Goal: Task Accomplishment & Management: Complete application form

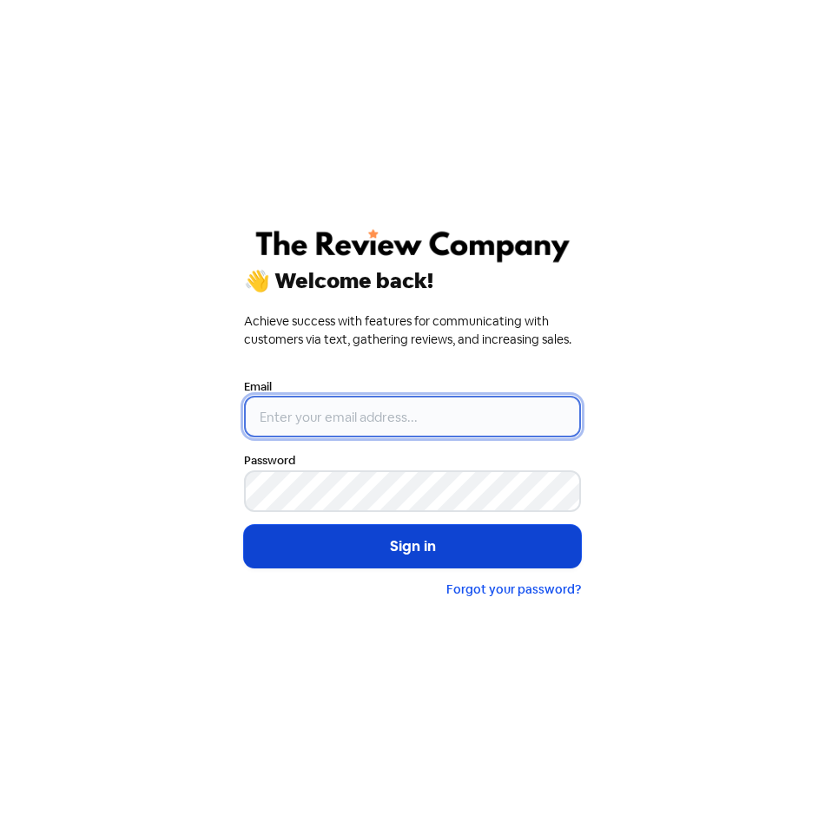
type input "[EMAIL_ADDRESS][DOMAIN_NAME]"
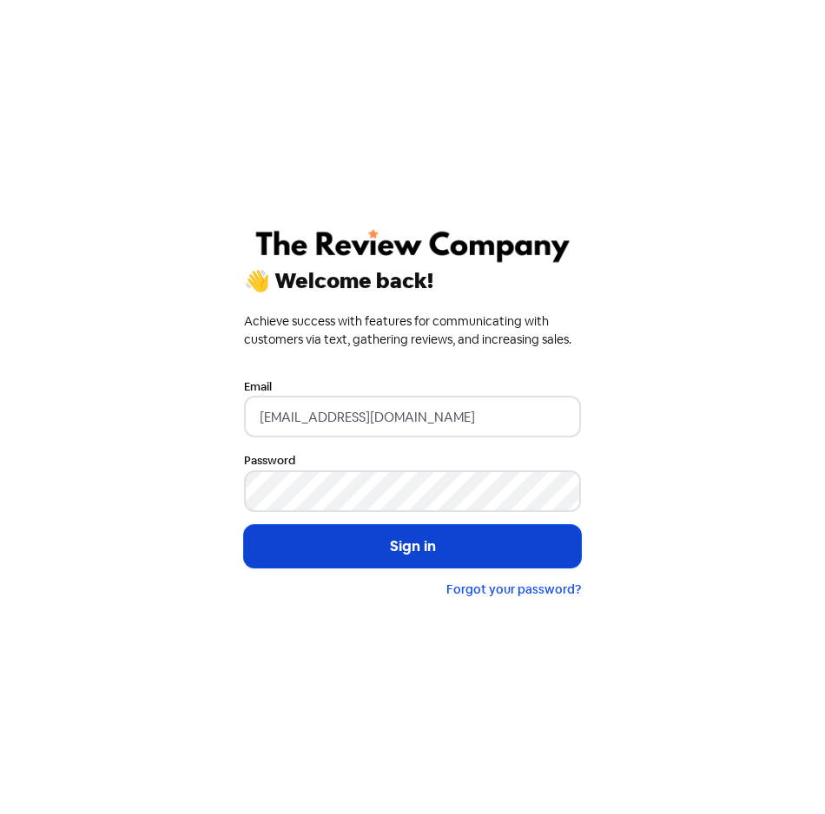
click at [429, 539] on button "Sign in" at bounding box center [412, 546] width 337 height 43
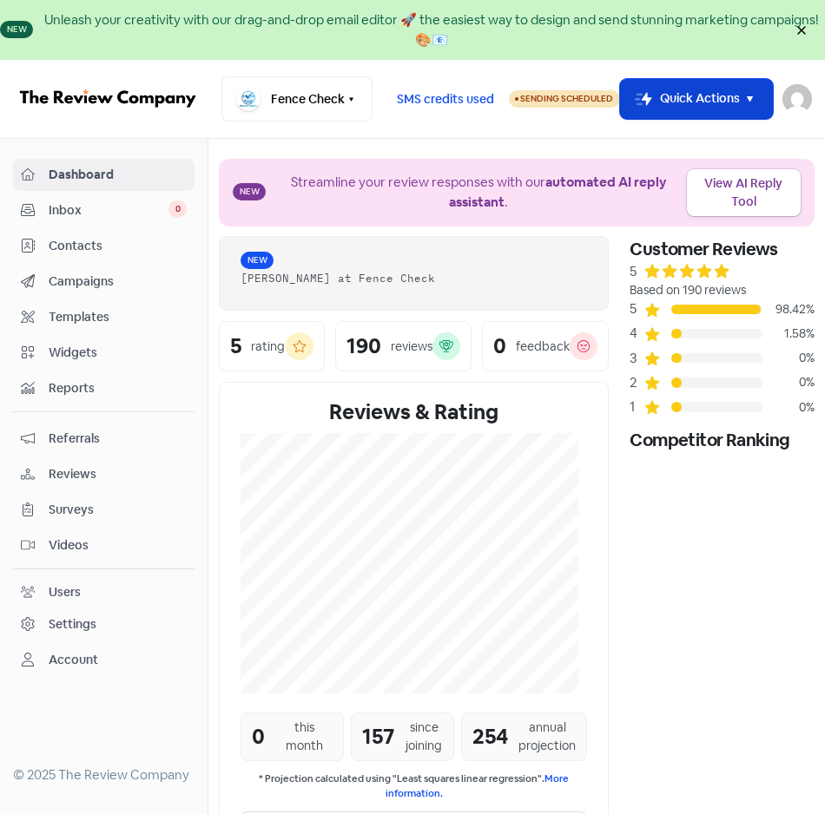
click at [754, 104] on icon "button" at bounding box center [750, 99] width 20 height 20
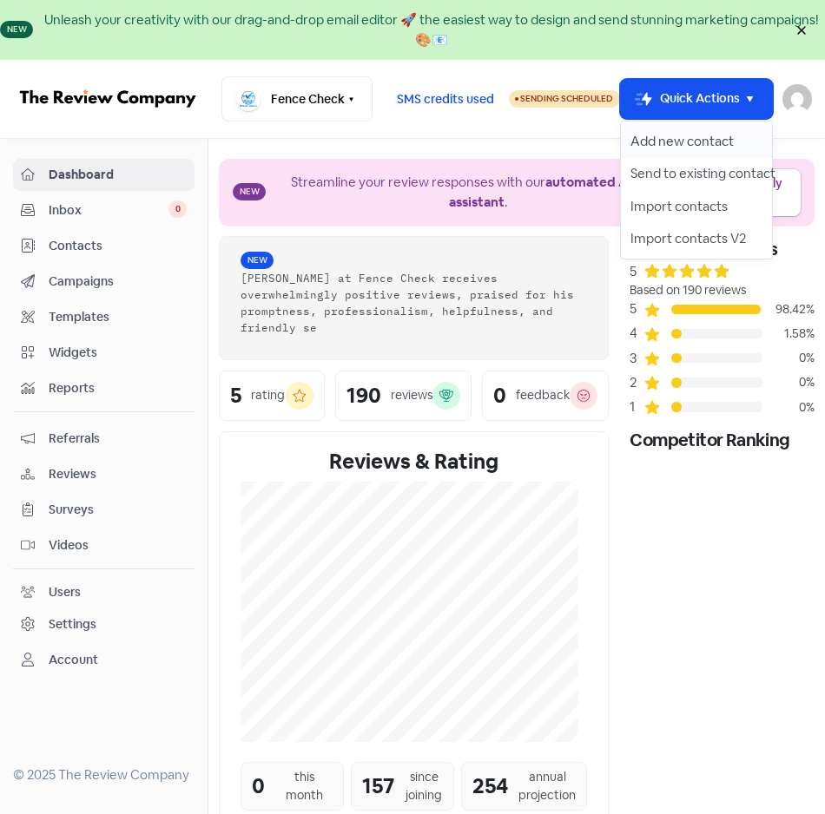
click at [720, 136] on button "Add new contact" at bounding box center [697, 141] width 152 height 33
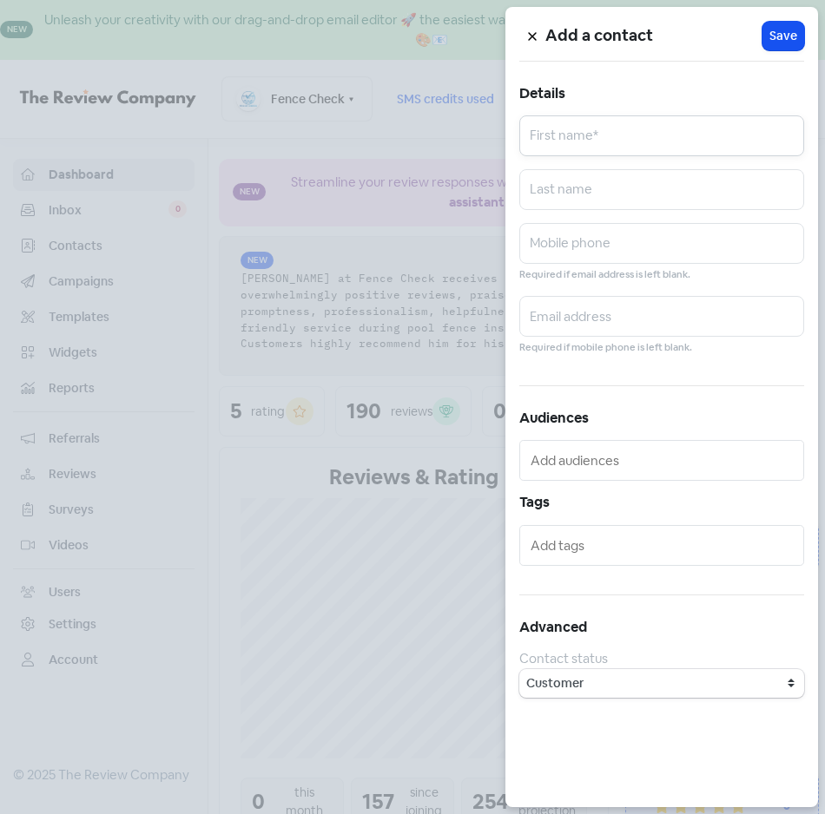
click at [654, 153] on input "text" at bounding box center [661, 135] width 285 height 41
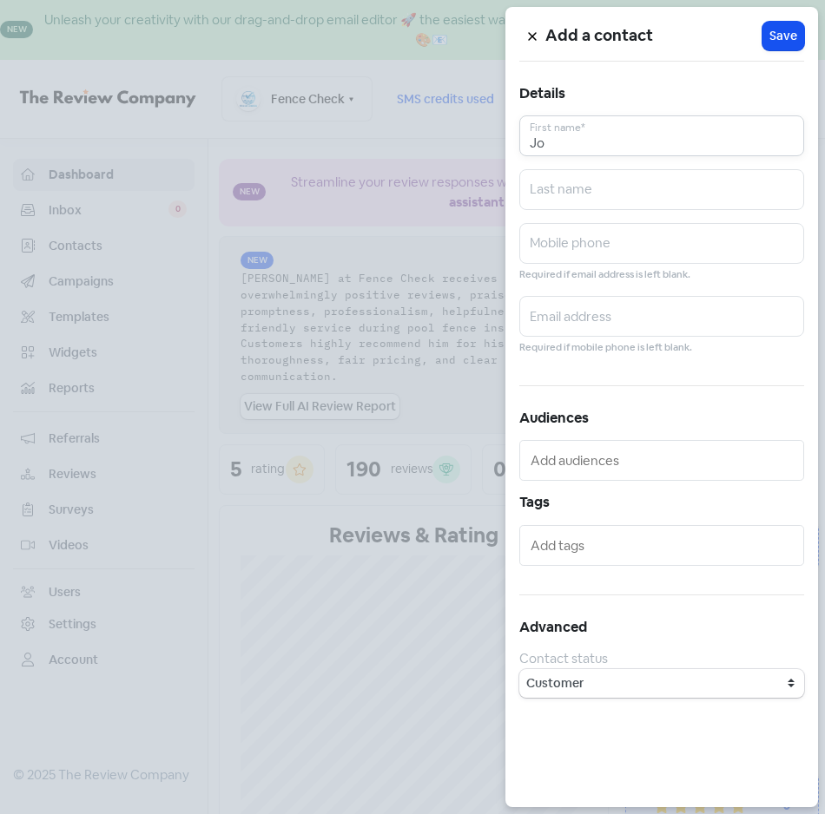
type input "Jo"
type input "Bleeser"
type input "0409508747"
type input "[EMAIL_ADDRESS][DOMAIN_NAME]"
click at [763, 43] on button "Icon For Loading Save" at bounding box center [783, 36] width 42 height 29
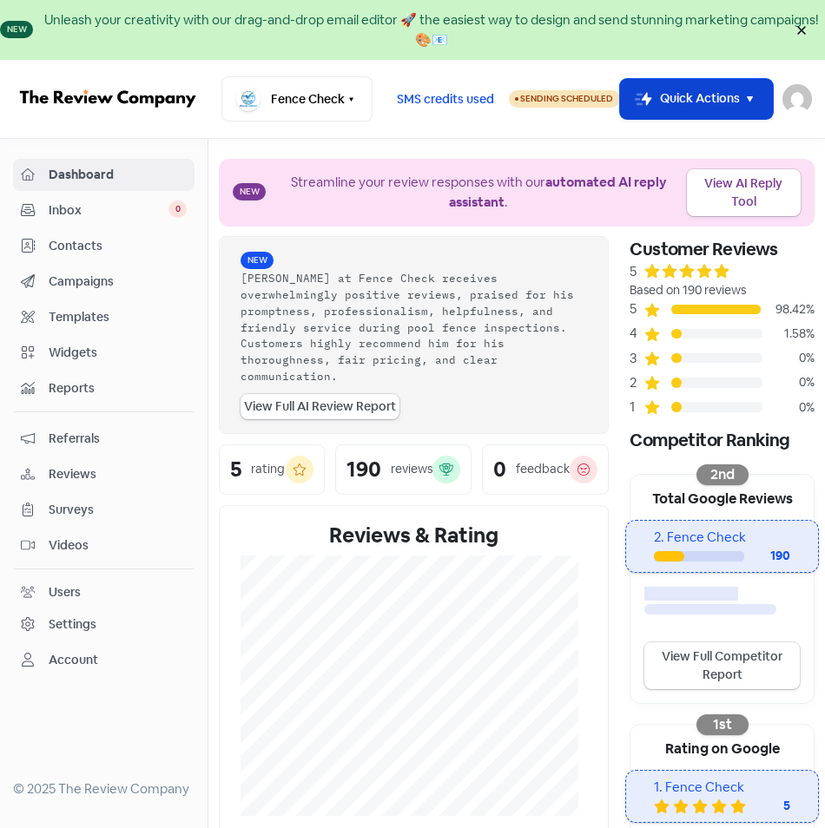
click at [757, 86] on button "Icon For Thunder-move Quick Actions" at bounding box center [697, 99] width 154 height 41
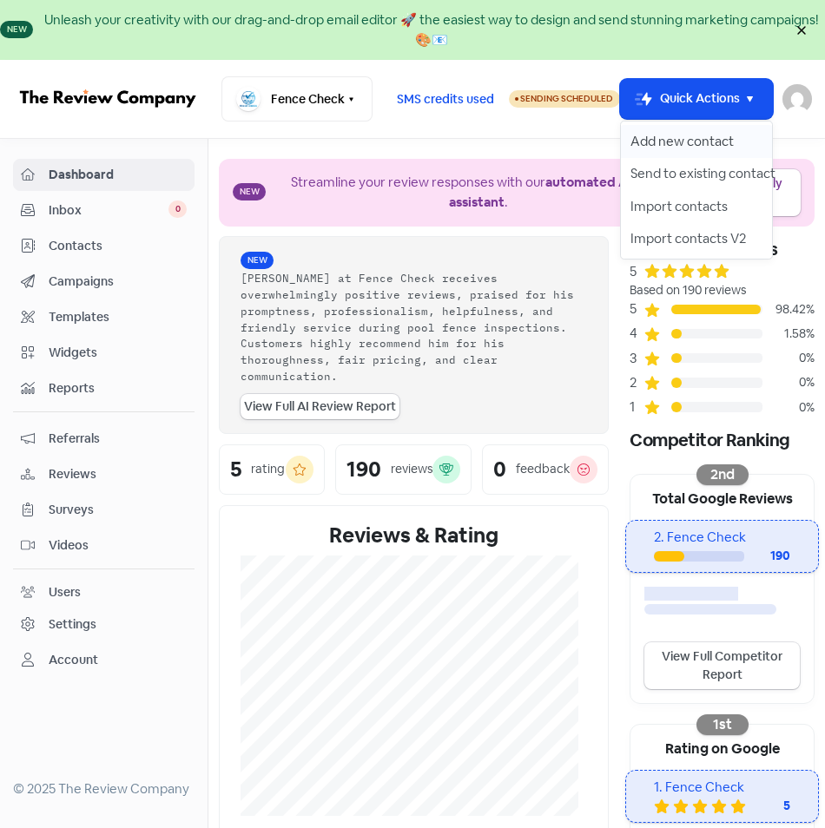
click at [697, 139] on button "Add new contact" at bounding box center [697, 141] width 152 height 33
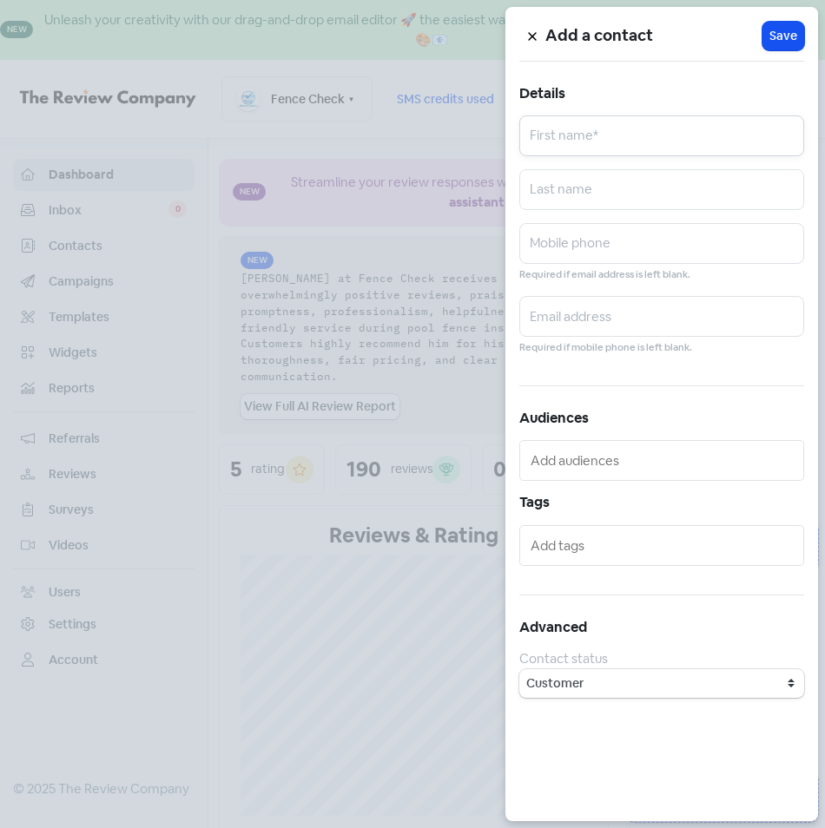
click at [668, 138] on input "text" at bounding box center [661, 135] width 285 height 41
type input "[PERSON_NAME]"
type input "SUMMERSBY"
type input "[PERSON_NAME]"
type input "0413028737"
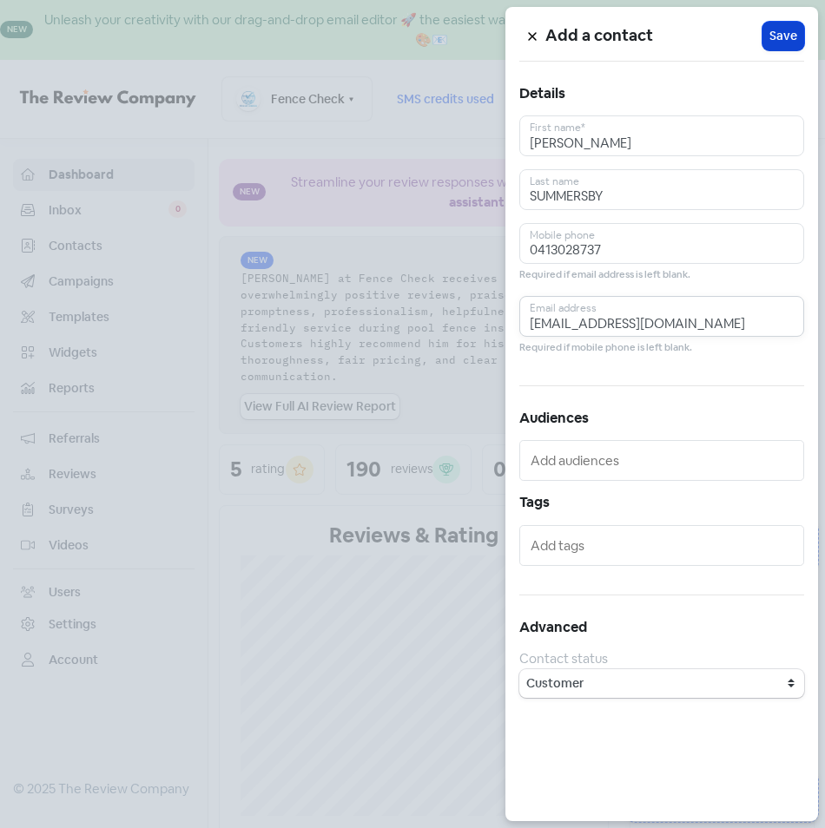
type input "[EMAIL_ADDRESS][DOMAIN_NAME]"
click at [782, 33] on span "Save" at bounding box center [783, 36] width 28 height 18
